Goal: Information Seeking & Learning: Learn about a topic

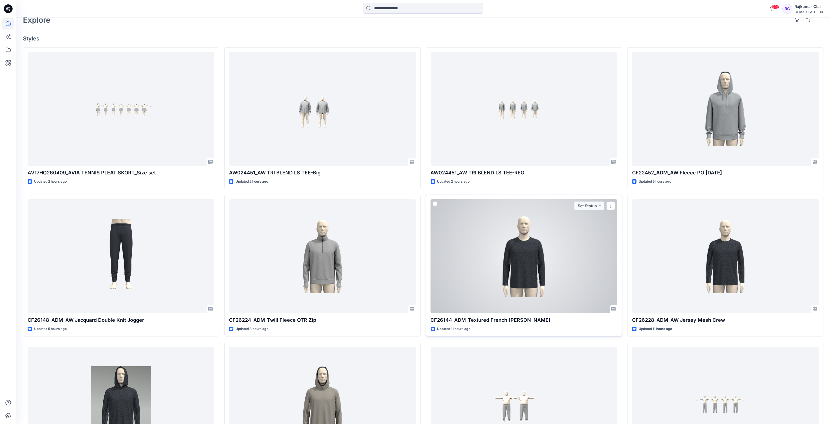
scroll to position [41, 0]
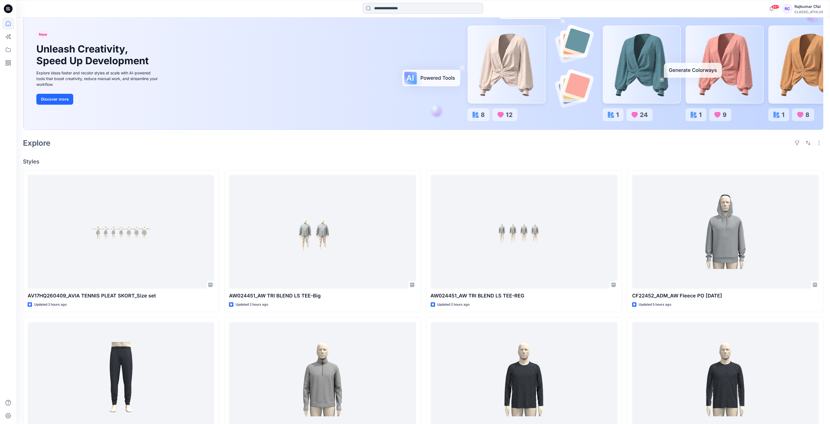
click at [393, 8] on input at bounding box center [423, 8] width 120 height 11
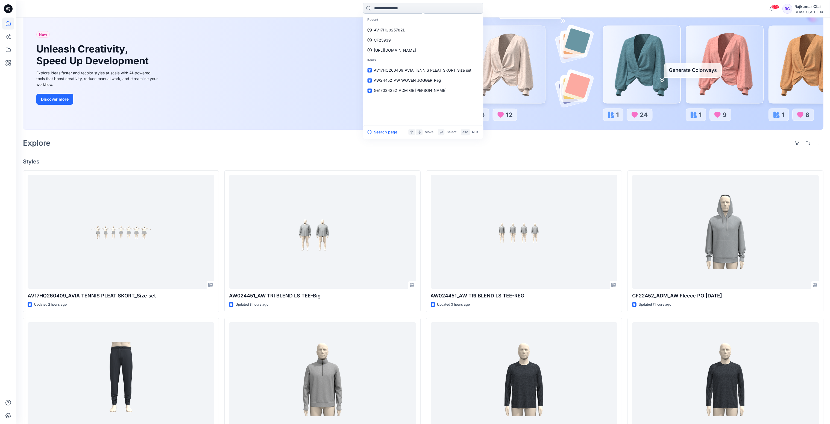
paste input "**********"
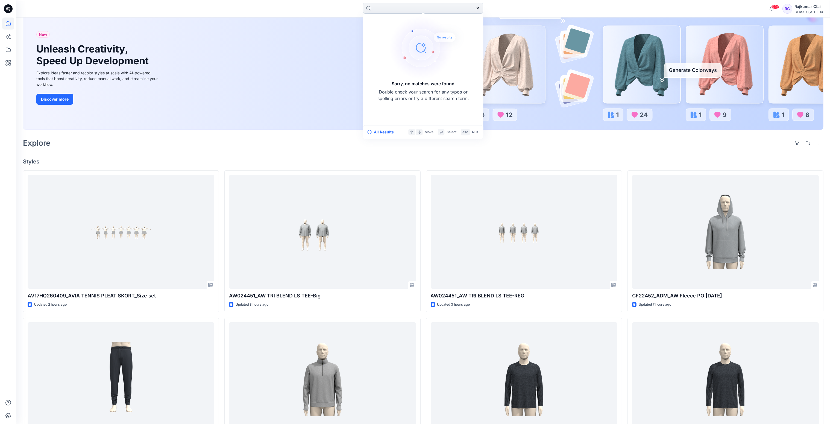
scroll to position [0, 647]
type input "**********"
click at [476, 7] on icon at bounding box center [477, 8] width 4 height 4
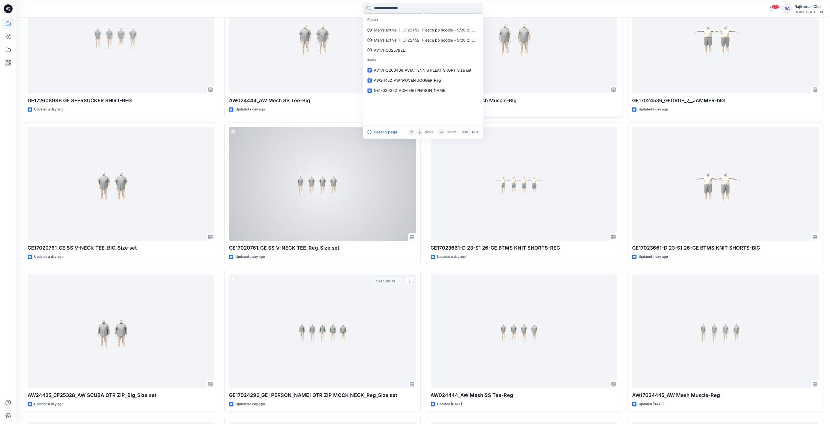
scroll to position [1002, 0]
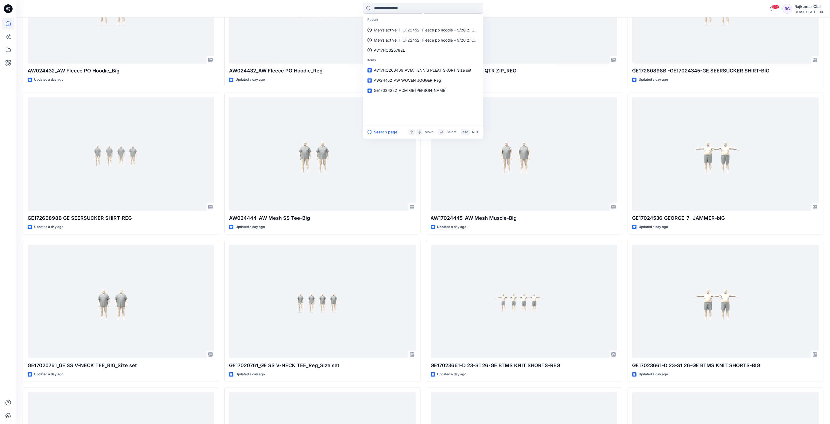
drag, startPoint x: 522, startPoint y: 7, endPoint x: 514, endPoint y: 16, distance: 12.1
click at [522, 7] on div "Recent Men’s active: 1. CF22452 -Fleece po hoodie – 9/20 2. CF22453 – Fleece FZ…" at bounding box center [423, 9] width 407 height 12
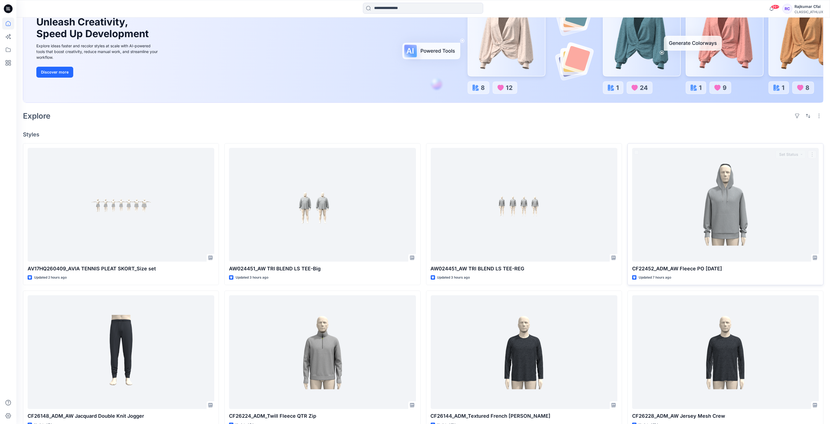
scroll to position [60, 0]
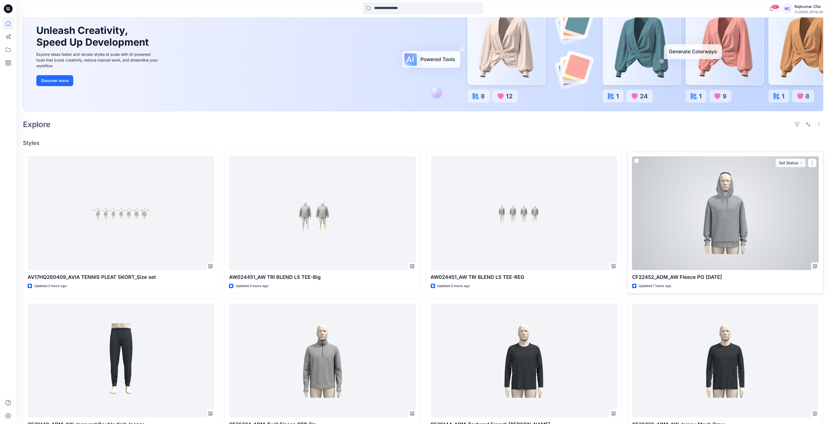
click at [687, 207] on div at bounding box center [725, 213] width 187 height 114
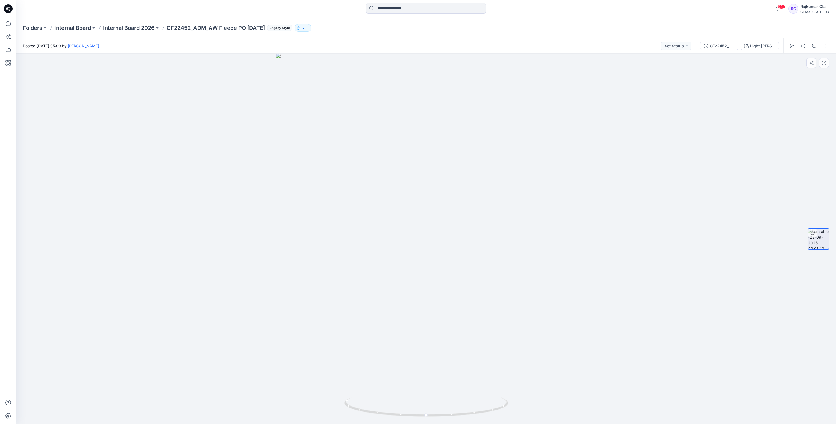
click at [184, 113] on div at bounding box center [426, 239] width 820 height 370
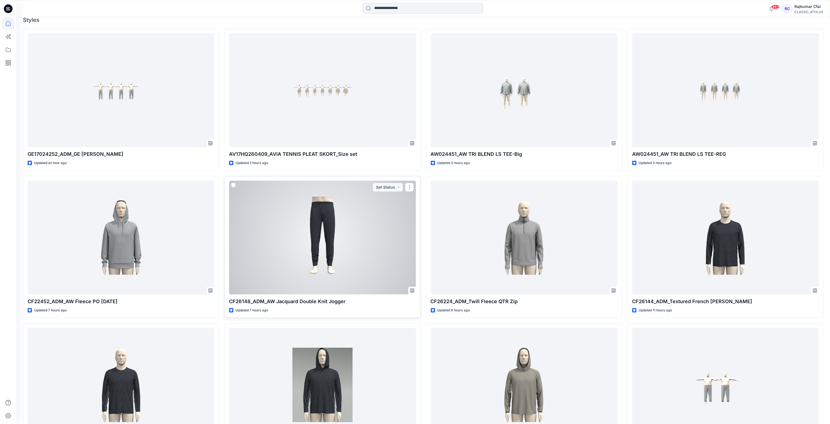
scroll to position [223, 0]
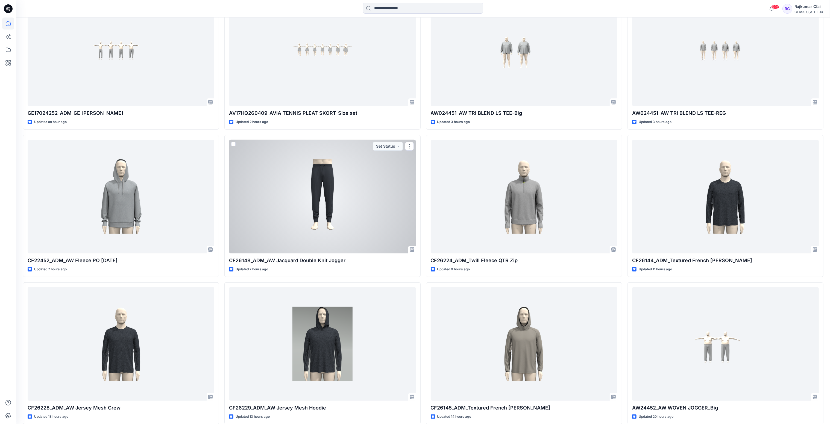
click at [322, 187] on div at bounding box center [322, 197] width 187 height 114
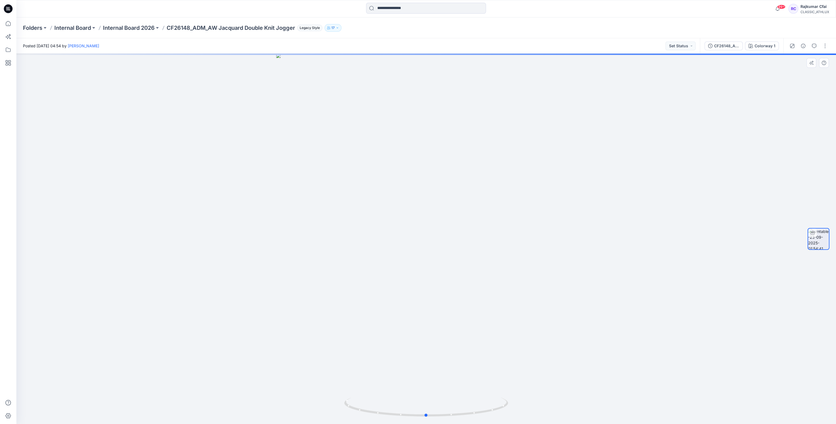
click at [213, 158] on div at bounding box center [426, 239] width 820 height 370
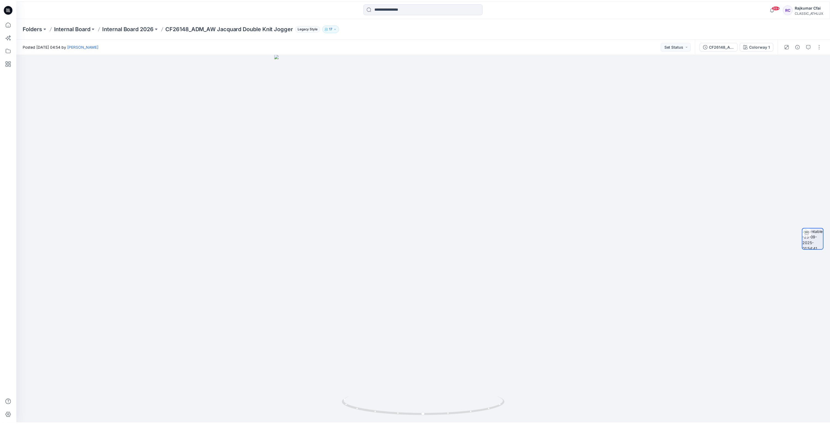
scroll to position [223, 0]
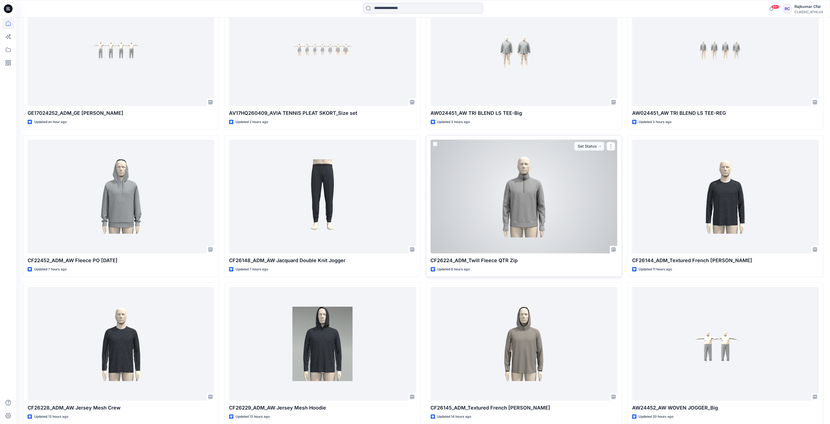
click at [508, 193] on div at bounding box center [524, 197] width 187 height 114
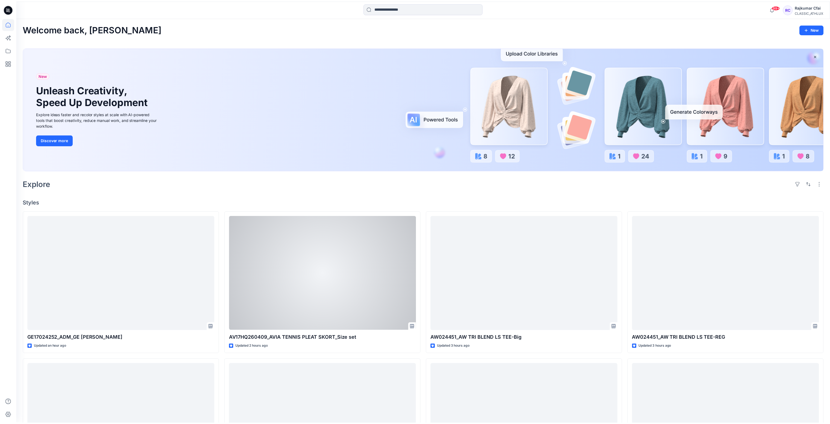
scroll to position [223, 0]
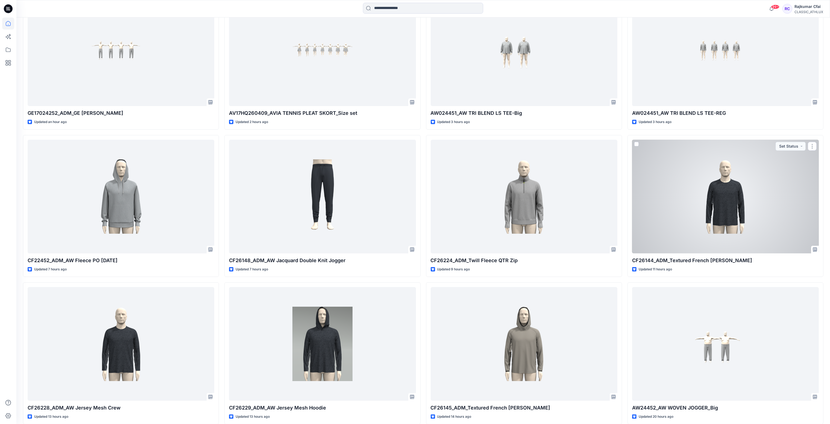
drag, startPoint x: 737, startPoint y: 207, endPoint x: 650, endPoint y: 136, distance: 112.4
click at [737, 207] on div at bounding box center [725, 197] width 187 height 114
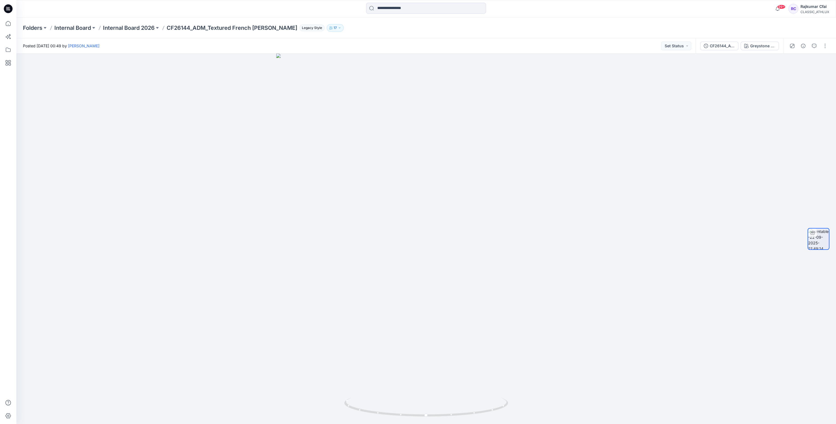
click at [9, 10] on icon at bounding box center [8, 8] width 9 height 9
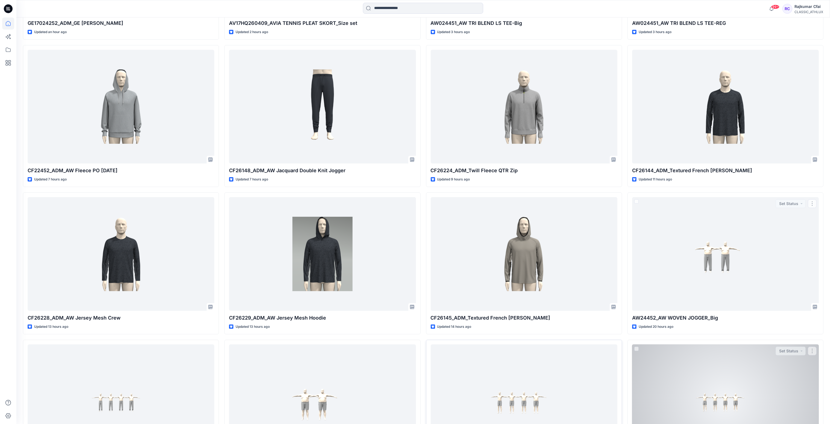
scroll to position [328, 0]
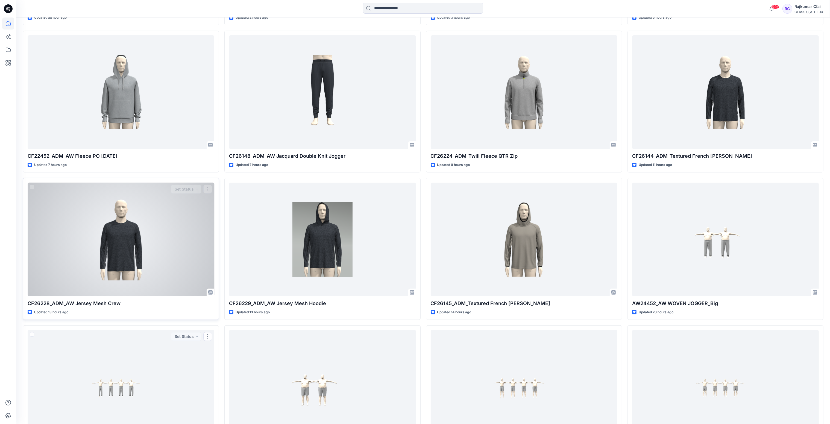
click at [138, 248] on div at bounding box center [121, 240] width 187 height 114
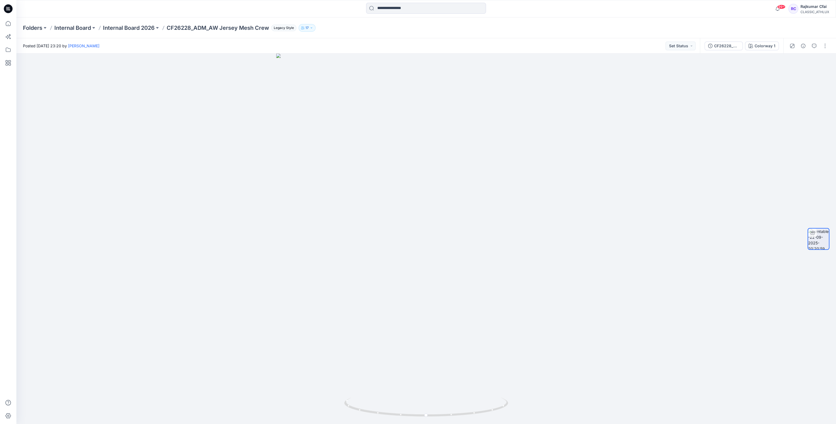
click at [10, 10] on icon at bounding box center [8, 8] width 9 height 9
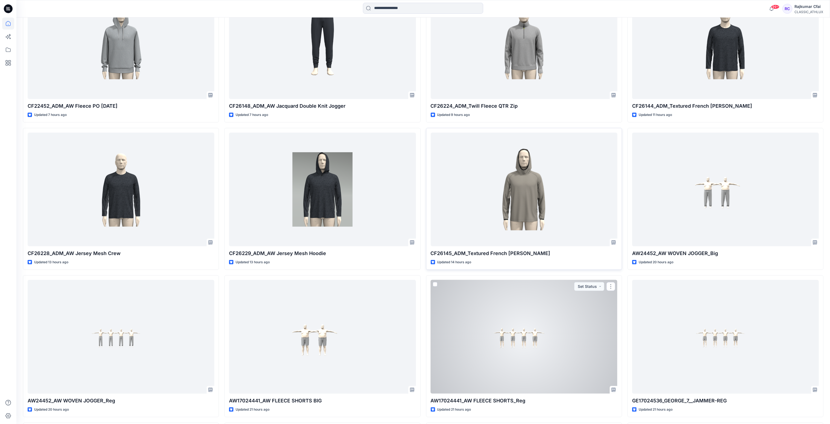
scroll to position [410, 0]
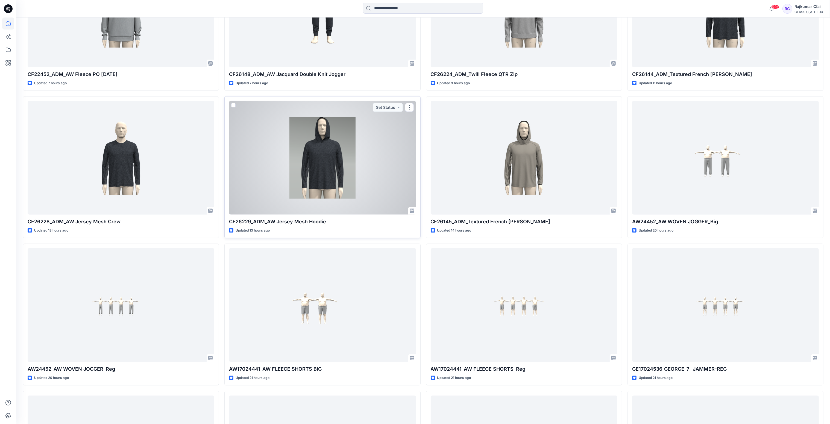
click at [314, 149] on div at bounding box center [322, 158] width 187 height 114
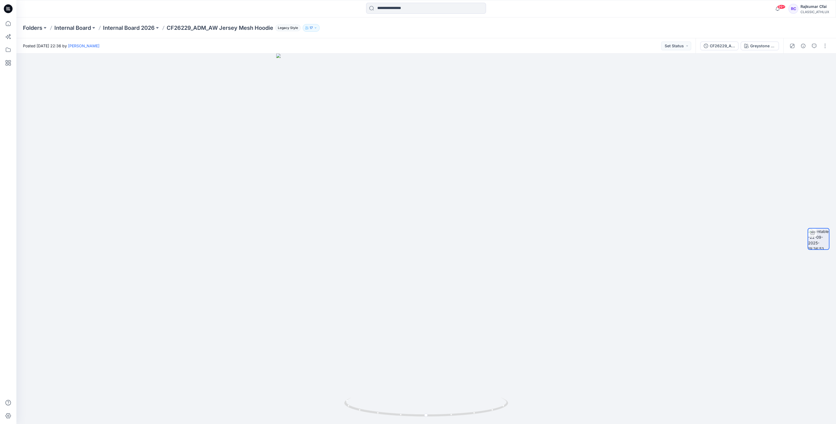
click at [8, 10] on icon at bounding box center [8, 8] width 9 height 9
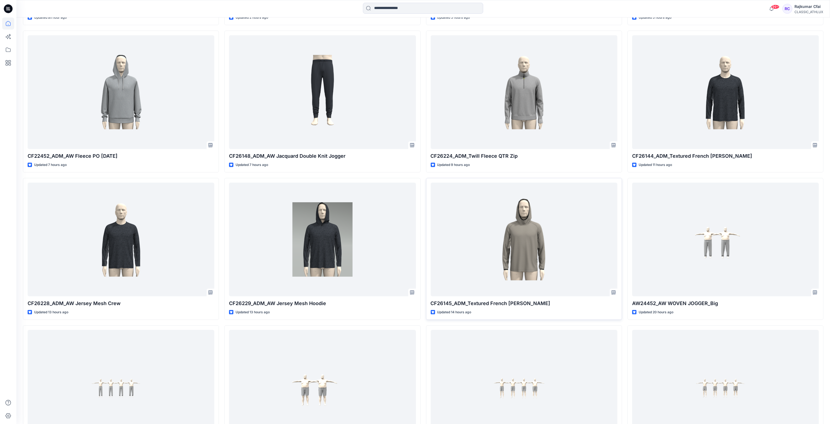
scroll to position [410, 0]
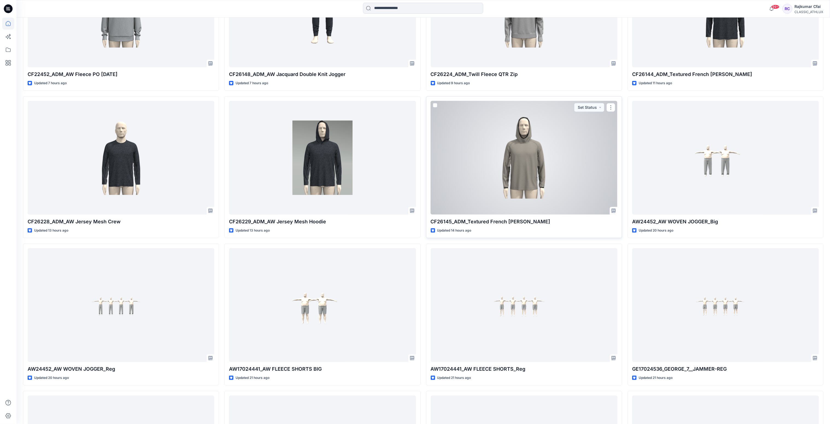
click at [528, 135] on div at bounding box center [524, 158] width 187 height 114
